Goal: Task Accomplishment & Management: Use online tool/utility

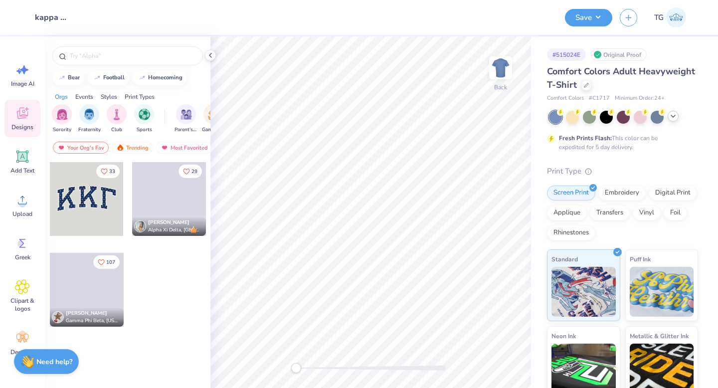
click at [671, 117] on icon at bounding box center [673, 116] width 8 height 8
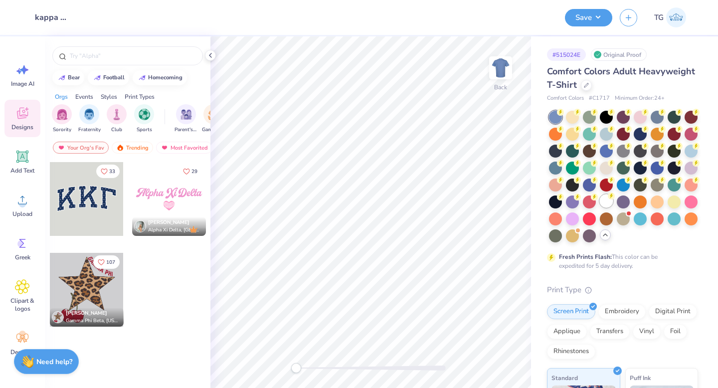
click at [605, 197] on div at bounding box center [606, 200] width 13 height 13
click at [502, 64] on img at bounding box center [500, 68] width 40 height 40
click at [13, 212] on span "Upload" at bounding box center [22, 214] width 20 height 8
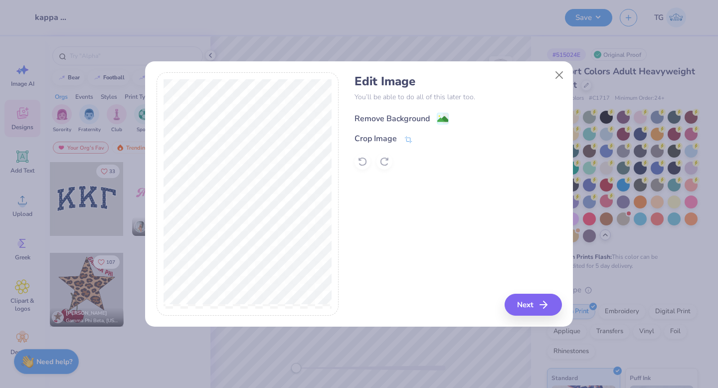
click at [368, 116] on div "Remove Background" at bounding box center [391, 119] width 75 height 12
click at [517, 303] on button "Next" at bounding box center [534, 305] width 57 height 22
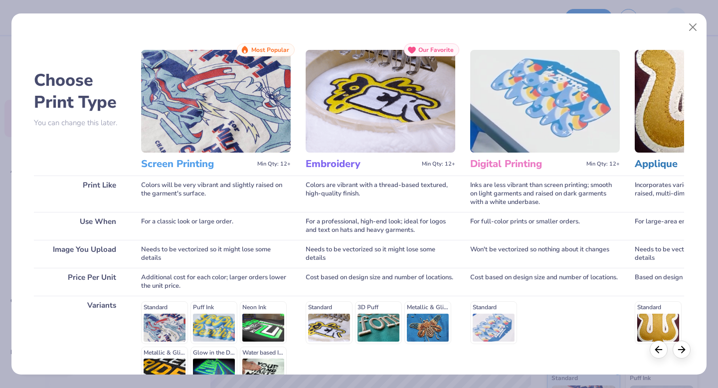
scroll to position [109, 0]
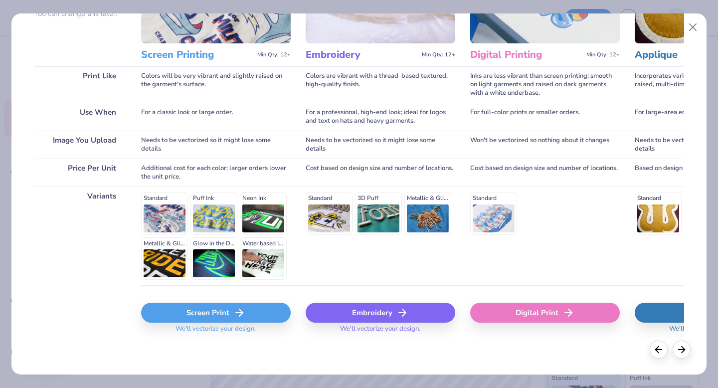
click at [253, 316] on div "Screen Print" at bounding box center [216, 313] width 150 height 20
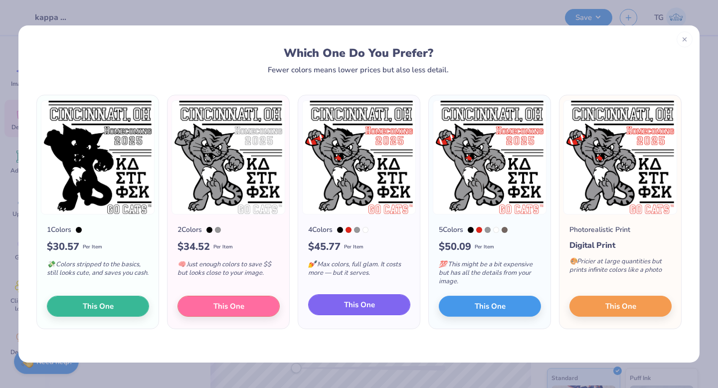
click at [377, 304] on button "This One" at bounding box center [359, 304] width 102 height 21
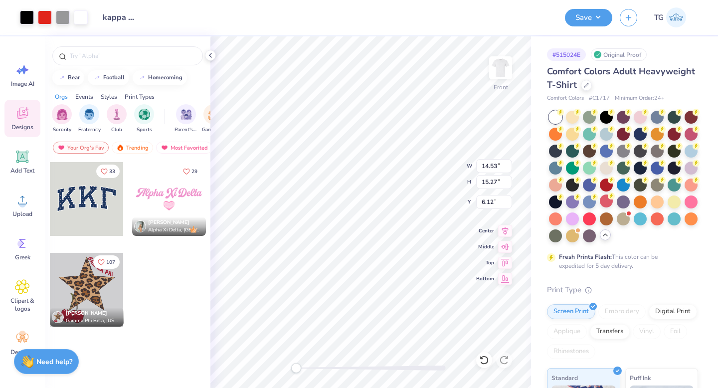
type input "12.24"
type input "12.86"
click at [509, 229] on icon at bounding box center [505, 229] width 14 height 12
type input "11.71"
type input "12.30"
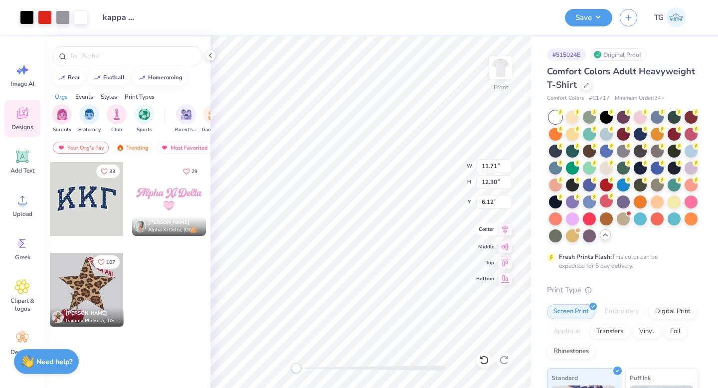
click at [506, 226] on icon at bounding box center [505, 229] width 14 height 12
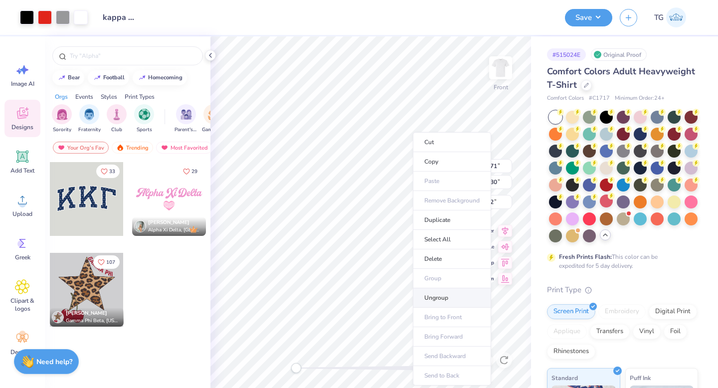
click at [435, 295] on li "Ungroup" at bounding box center [452, 297] width 78 height 19
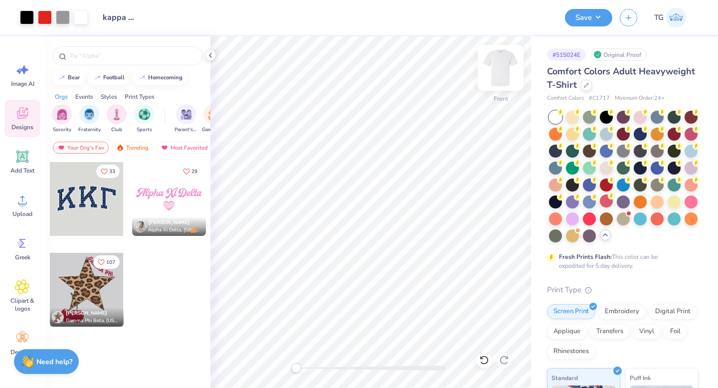
click at [501, 65] on img at bounding box center [500, 68] width 40 height 40
click at [501, 65] on img at bounding box center [500, 68] width 20 height 20
click at [497, 69] on img at bounding box center [500, 68] width 40 height 40
click at [509, 64] on img at bounding box center [500, 68] width 40 height 40
click at [579, 19] on button "Save" at bounding box center [588, 15] width 47 height 17
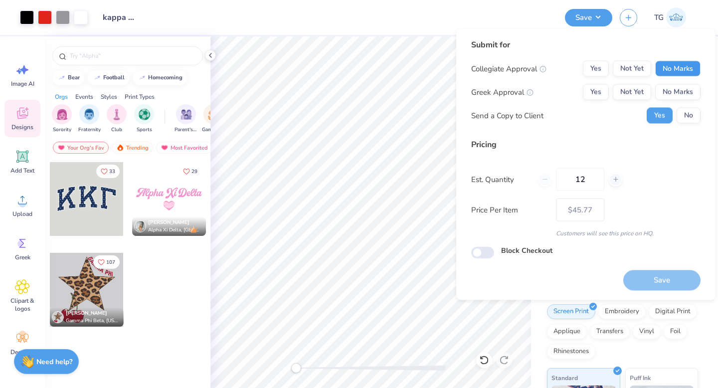
click at [677, 66] on button "No Marks" at bounding box center [677, 69] width 45 height 16
click at [592, 91] on button "Yes" at bounding box center [596, 92] width 26 height 16
click at [628, 274] on button "Save" at bounding box center [661, 280] width 77 height 20
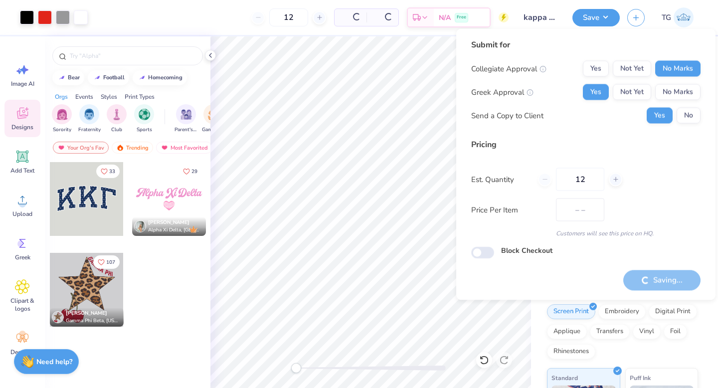
type input "$38.60"
